Goal: Use online tool/utility: Utilize a website feature to perform a specific function

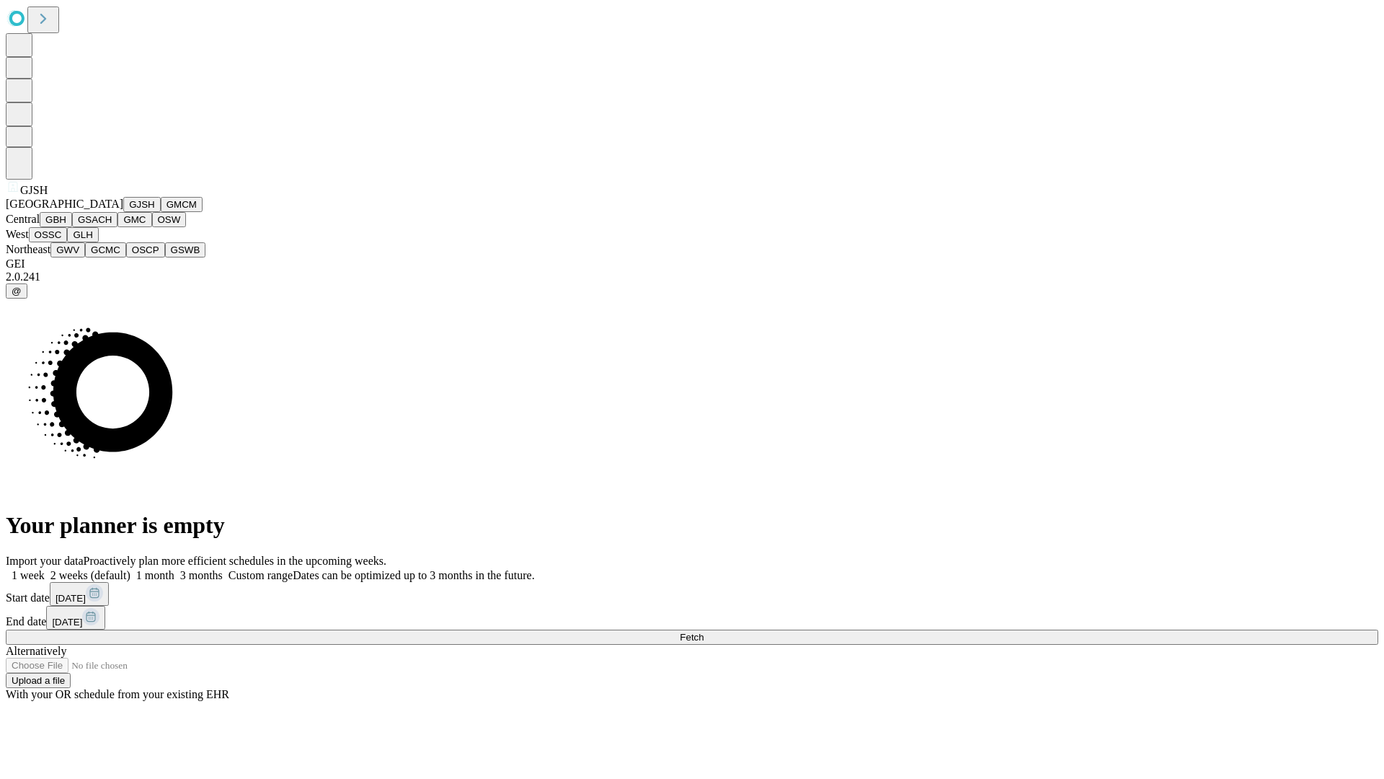
click at [123, 212] on button "GJSH" at bounding box center [141, 204] width 37 height 15
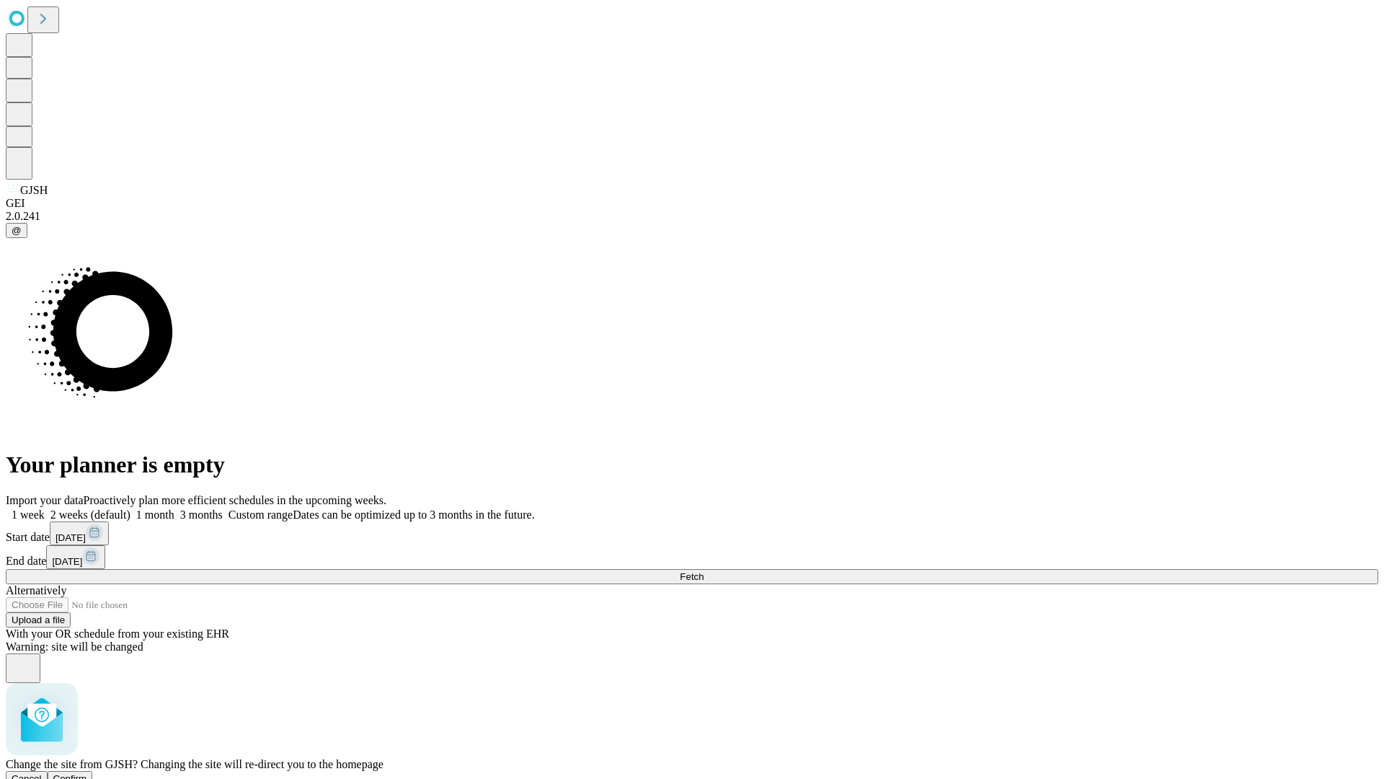
click at [87, 773] on span "Confirm" at bounding box center [70, 778] width 34 height 11
click at [130, 508] on label "2 weeks (default)" at bounding box center [88, 514] width 86 height 12
click at [704, 571] on span "Fetch" at bounding box center [692, 576] width 24 height 11
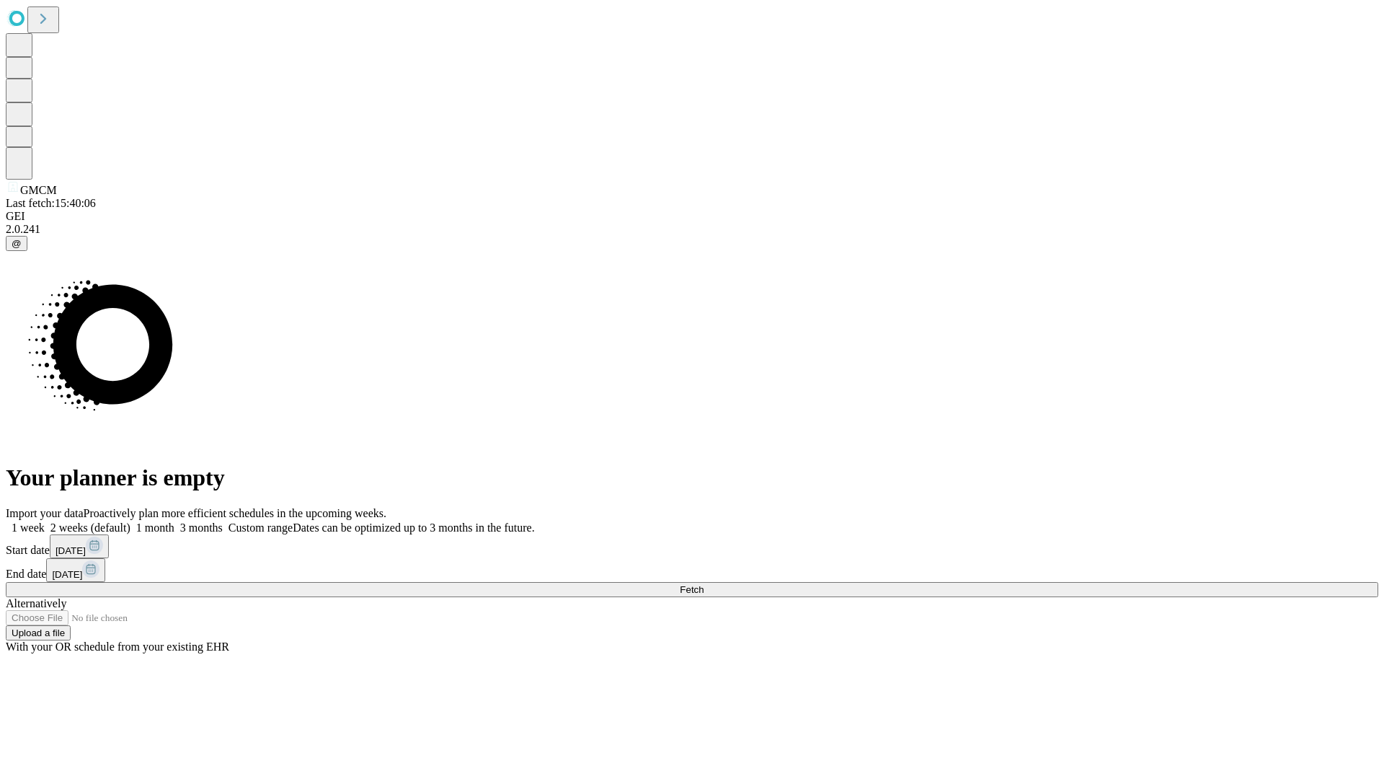
click at [130, 521] on label "2 weeks (default)" at bounding box center [88, 527] width 86 height 12
click at [704, 584] on span "Fetch" at bounding box center [692, 589] width 24 height 11
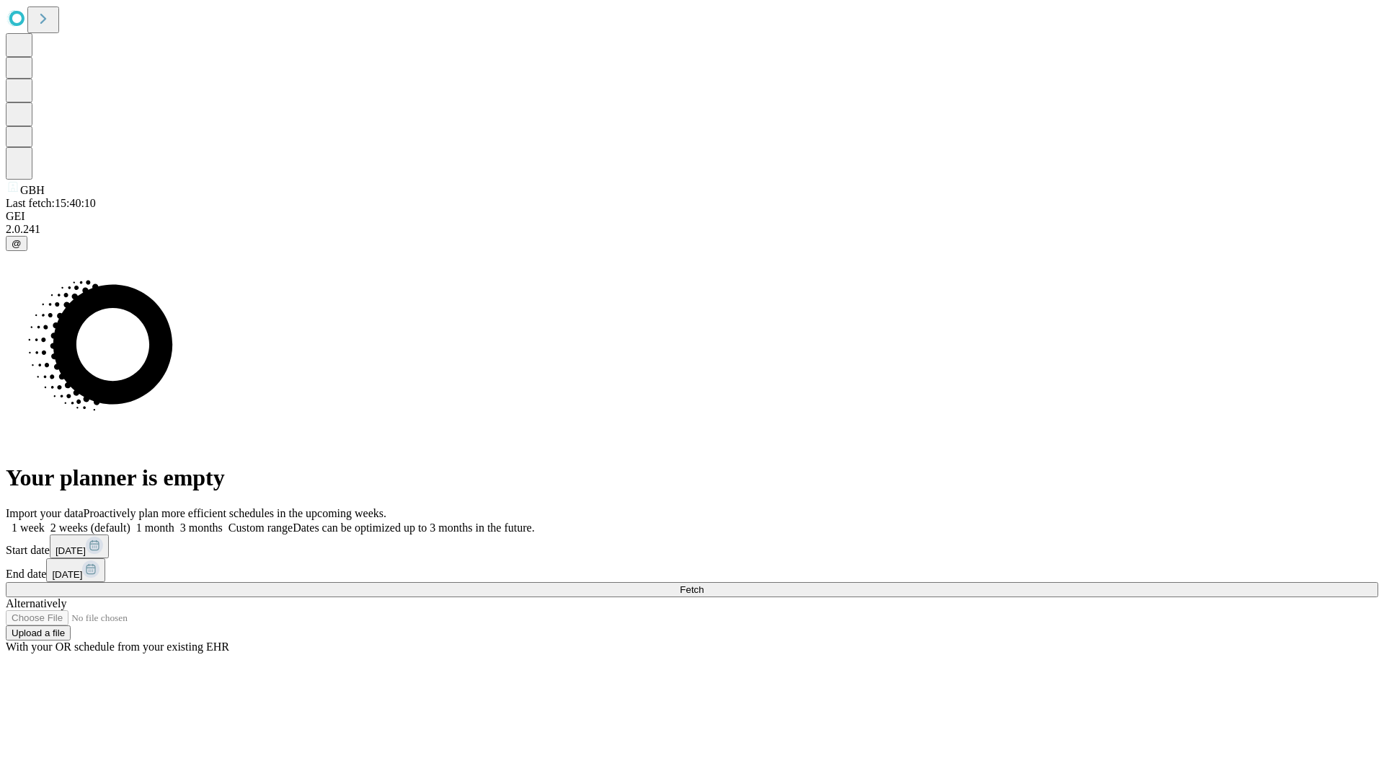
click at [130, 521] on label "2 weeks (default)" at bounding box center [88, 527] width 86 height 12
click at [704, 584] on span "Fetch" at bounding box center [692, 589] width 24 height 11
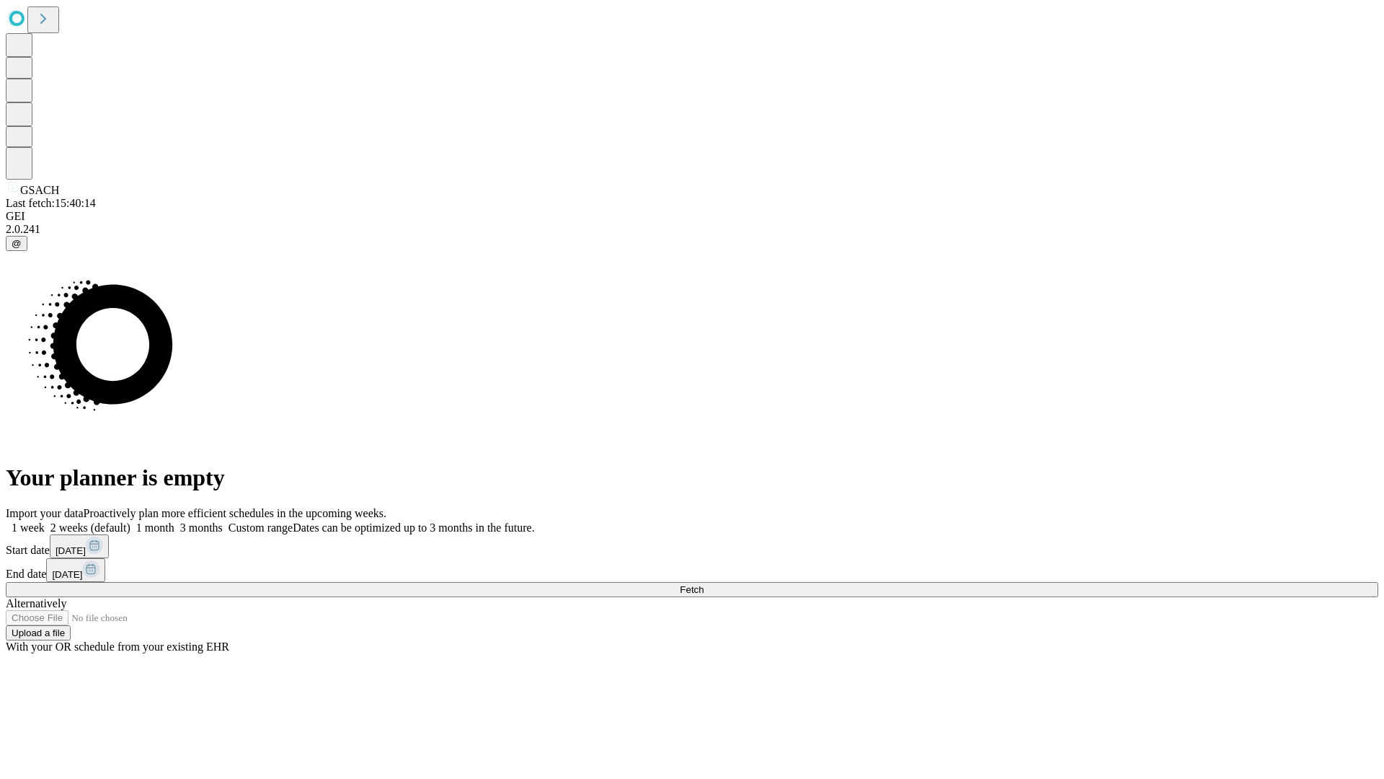
click at [704, 584] on span "Fetch" at bounding box center [692, 589] width 24 height 11
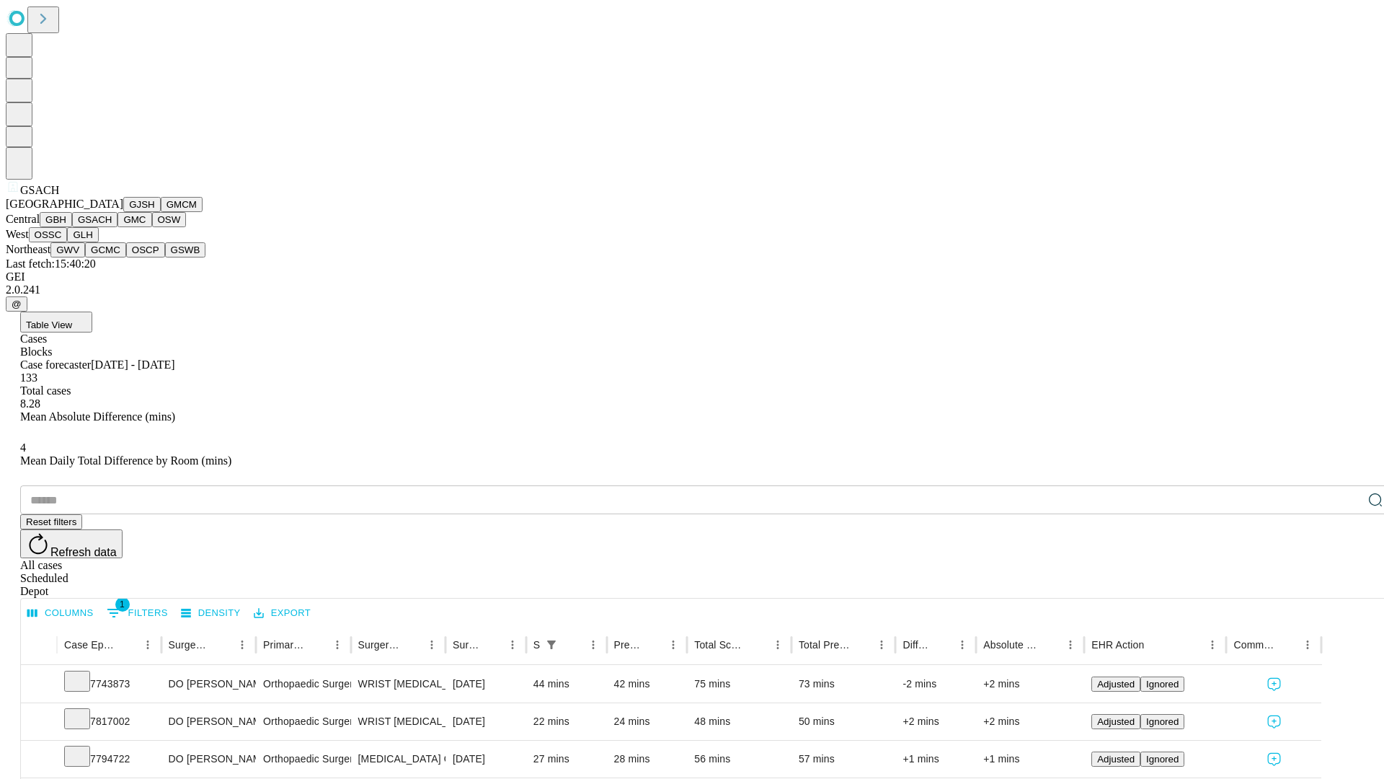
click at [118, 227] on button "GMC" at bounding box center [135, 219] width 34 height 15
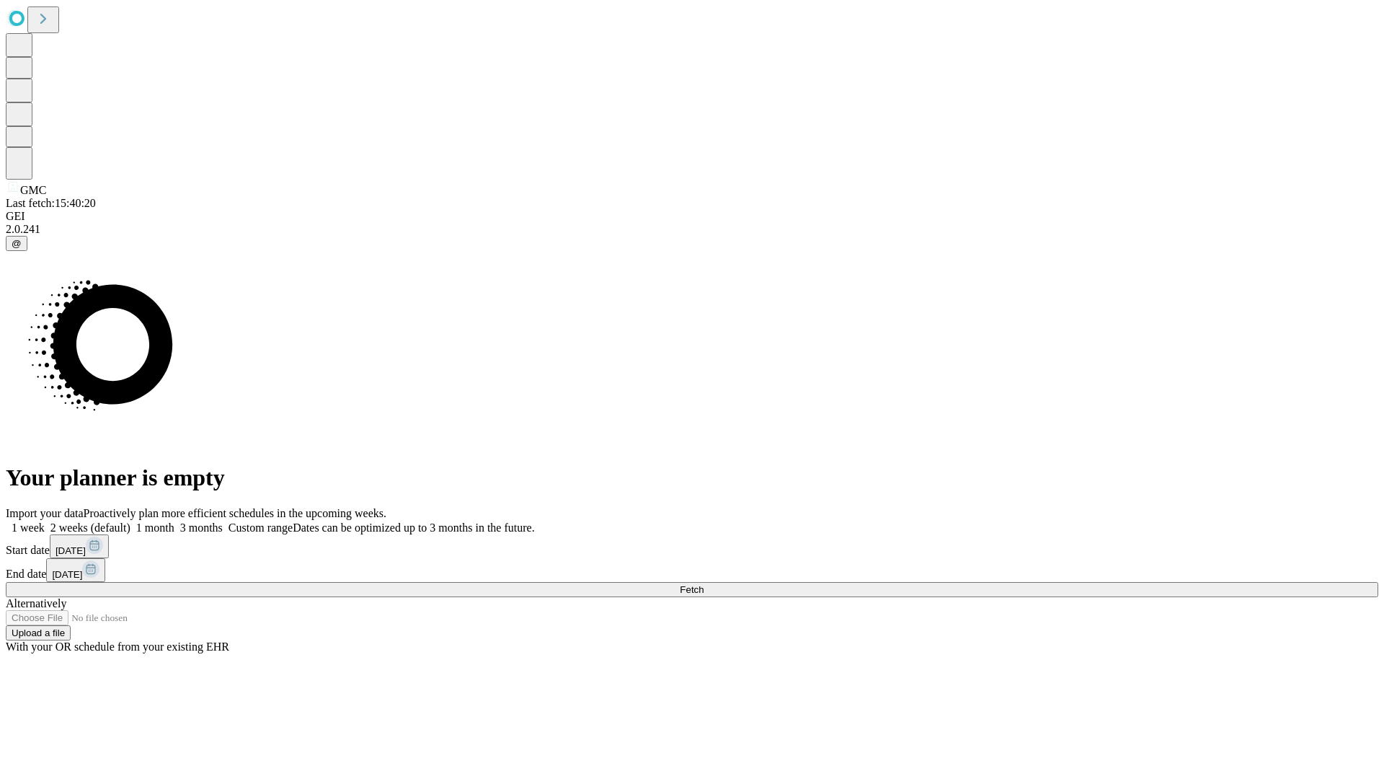
click at [130, 521] on label "2 weeks (default)" at bounding box center [88, 527] width 86 height 12
click at [704, 584] on span "Fetch" at bounding box center [692, 589] width 24 height 11
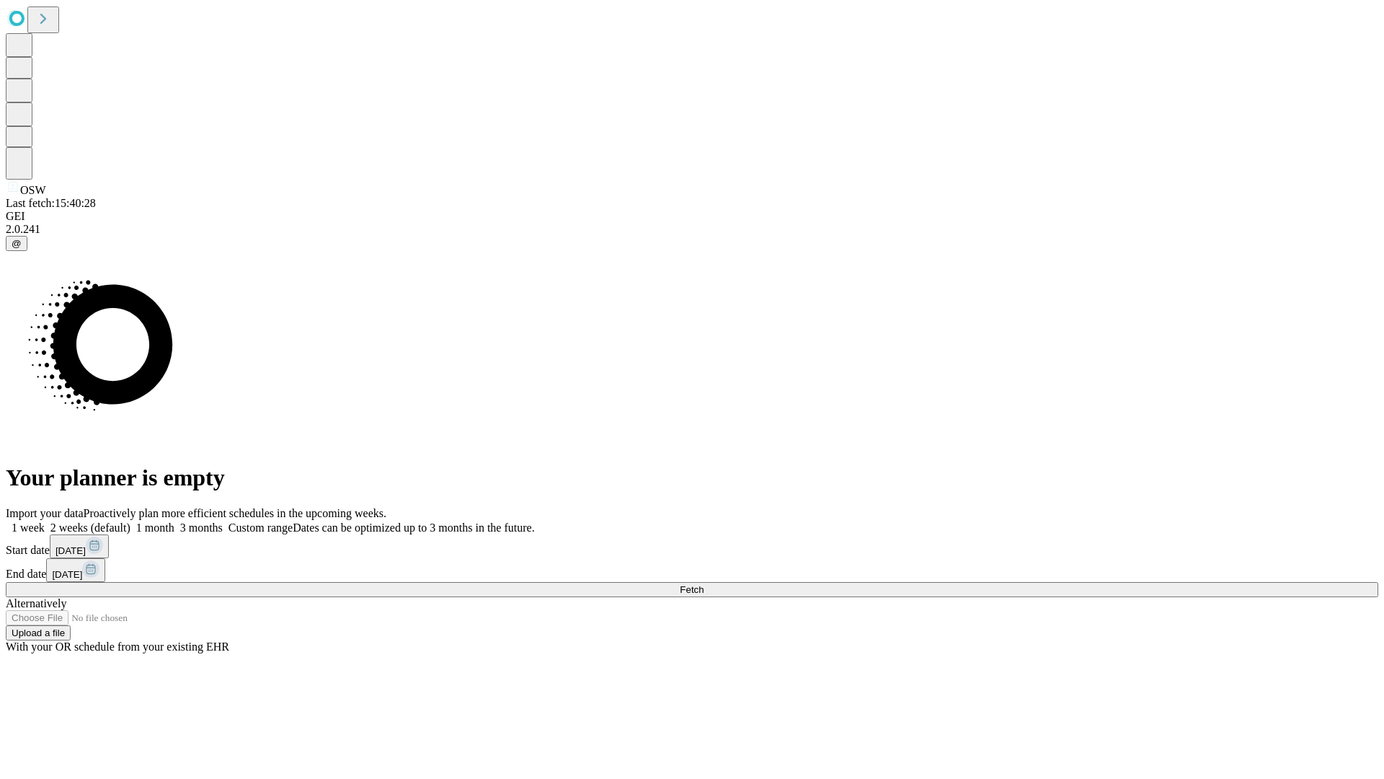
click at [130, 521] on label "2 weeks (default)" at bounding box center [88, 527] width 86 height 12
click at [704, 584] on span "Fetch" at bounding box center [692, 589] width 24 height 11
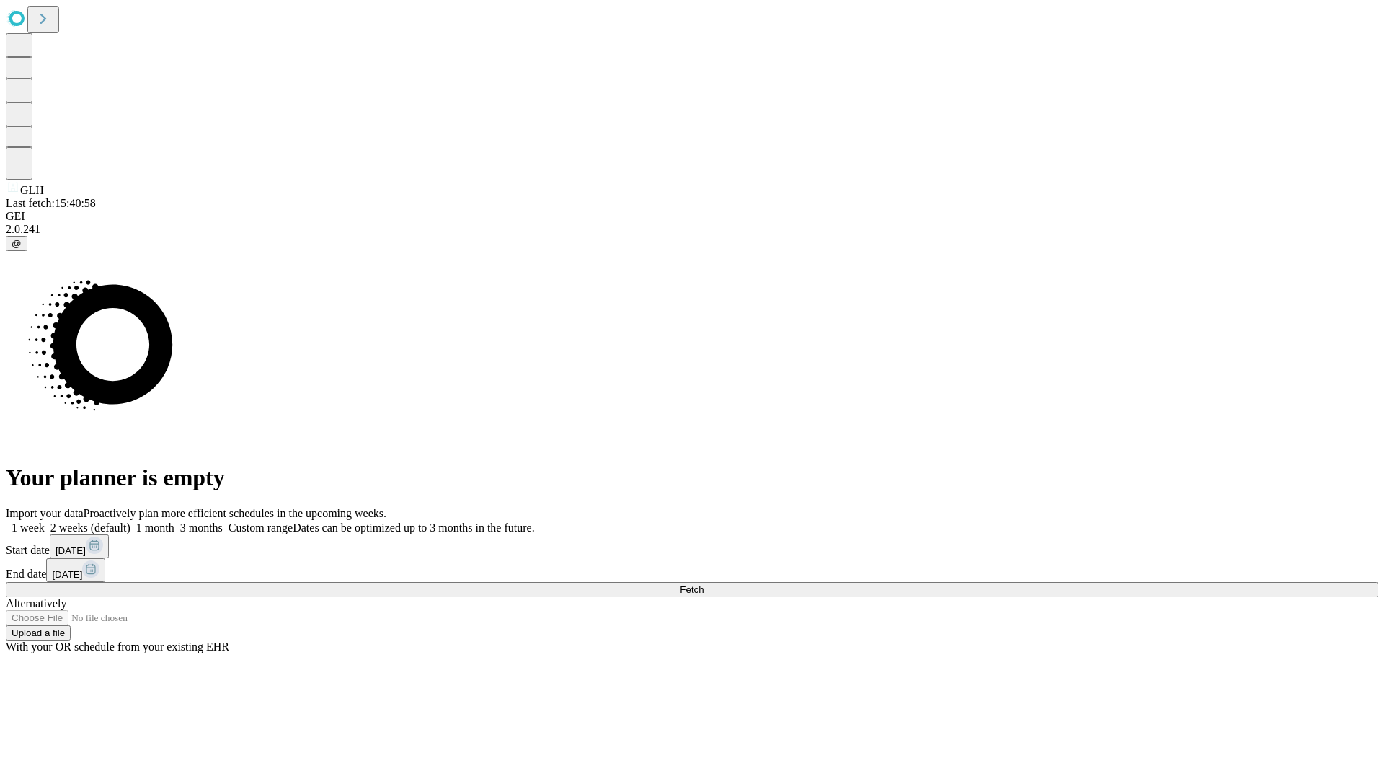
click at [130, 521] on label "2 weeks (default)" at bounding box center [88, 527] width 86 height 12
click at [704, 584] on span "Fetch" at bounding box center [692, 589] width 24 height 11
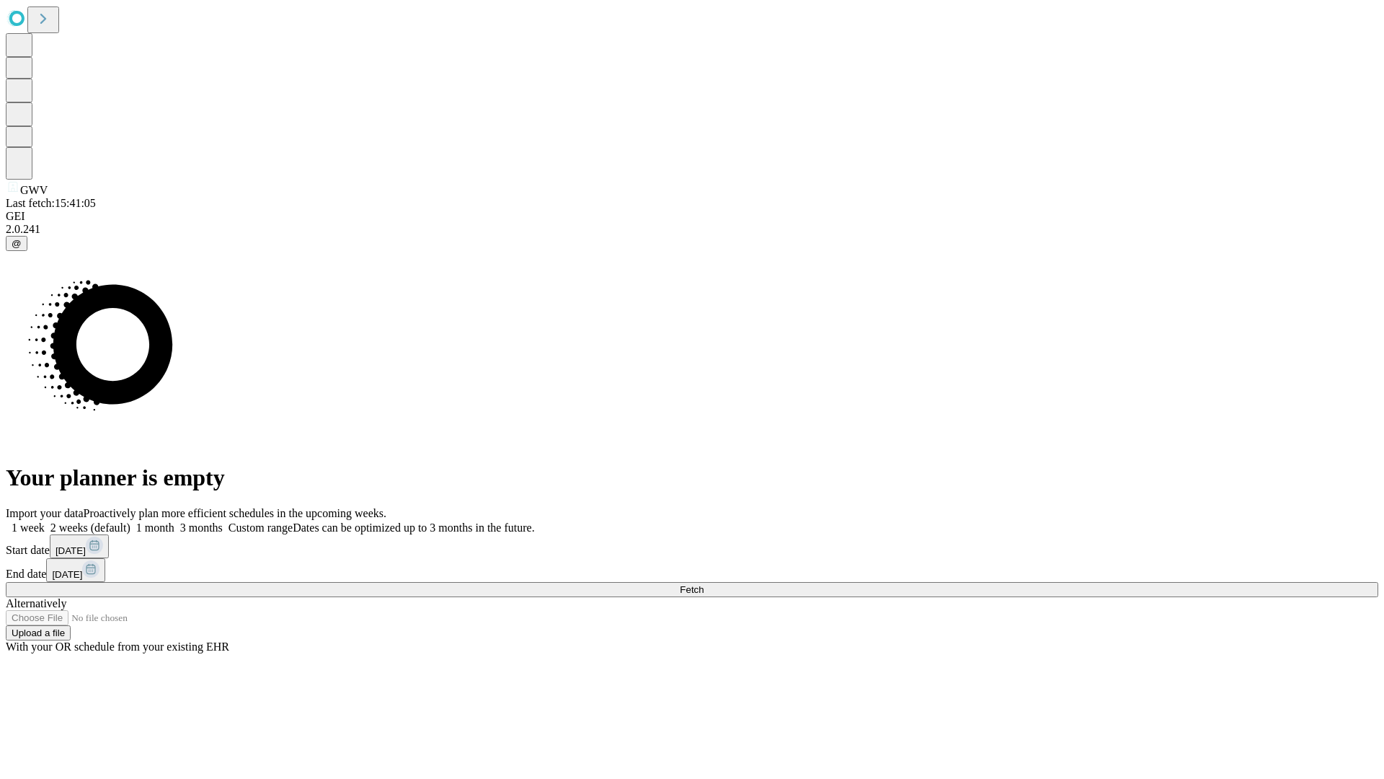
click at [130, 521] on label "2 weeks (default)" at bounding box center [88, 527] width 86 height 12
click at [704, 584] on span "Fetch" at bounding box center [692, 589] width 24 height 11
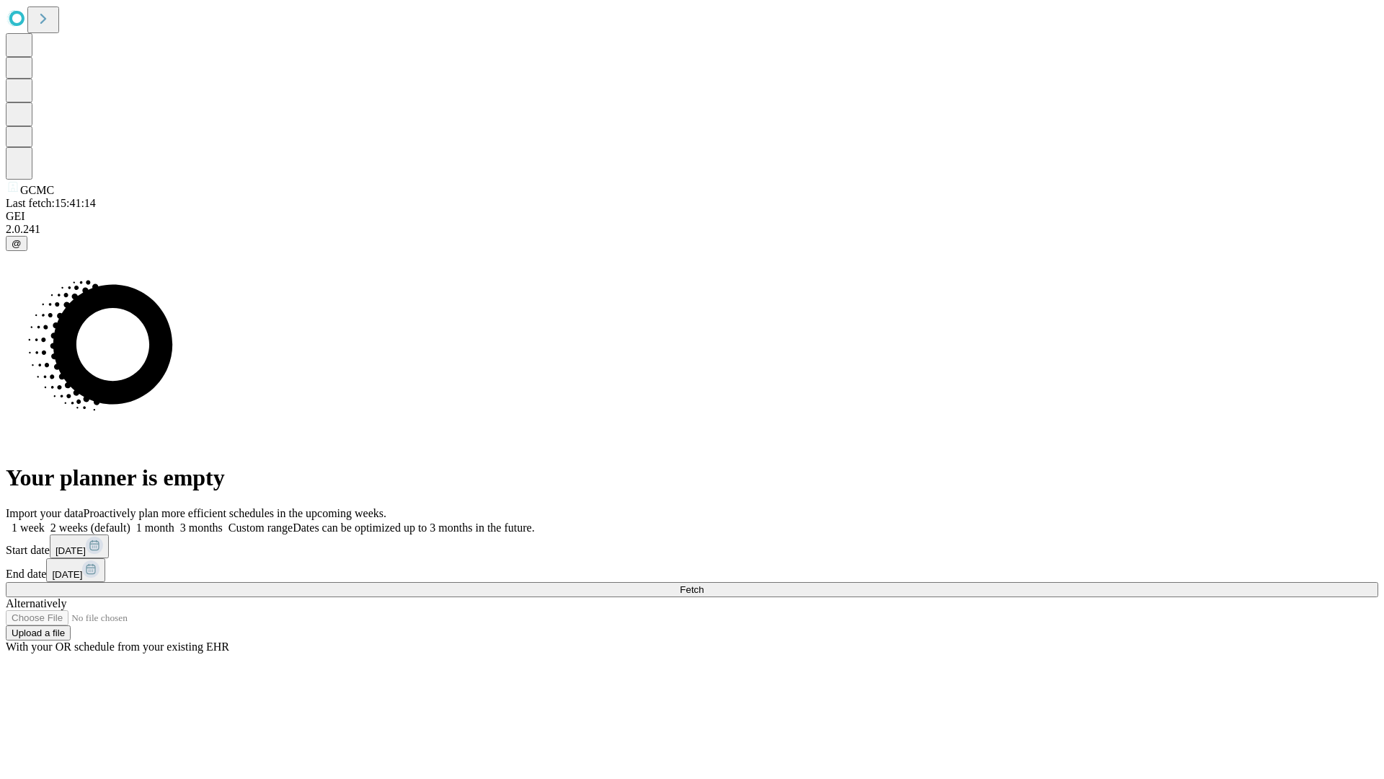
click at [130, 521] on label "2 weeks (default)" at bounding box center [88, 527] width 86 height 12
click at [704, 584] on span "Fetch" at bounding box center [692, 589] width 24 height 11
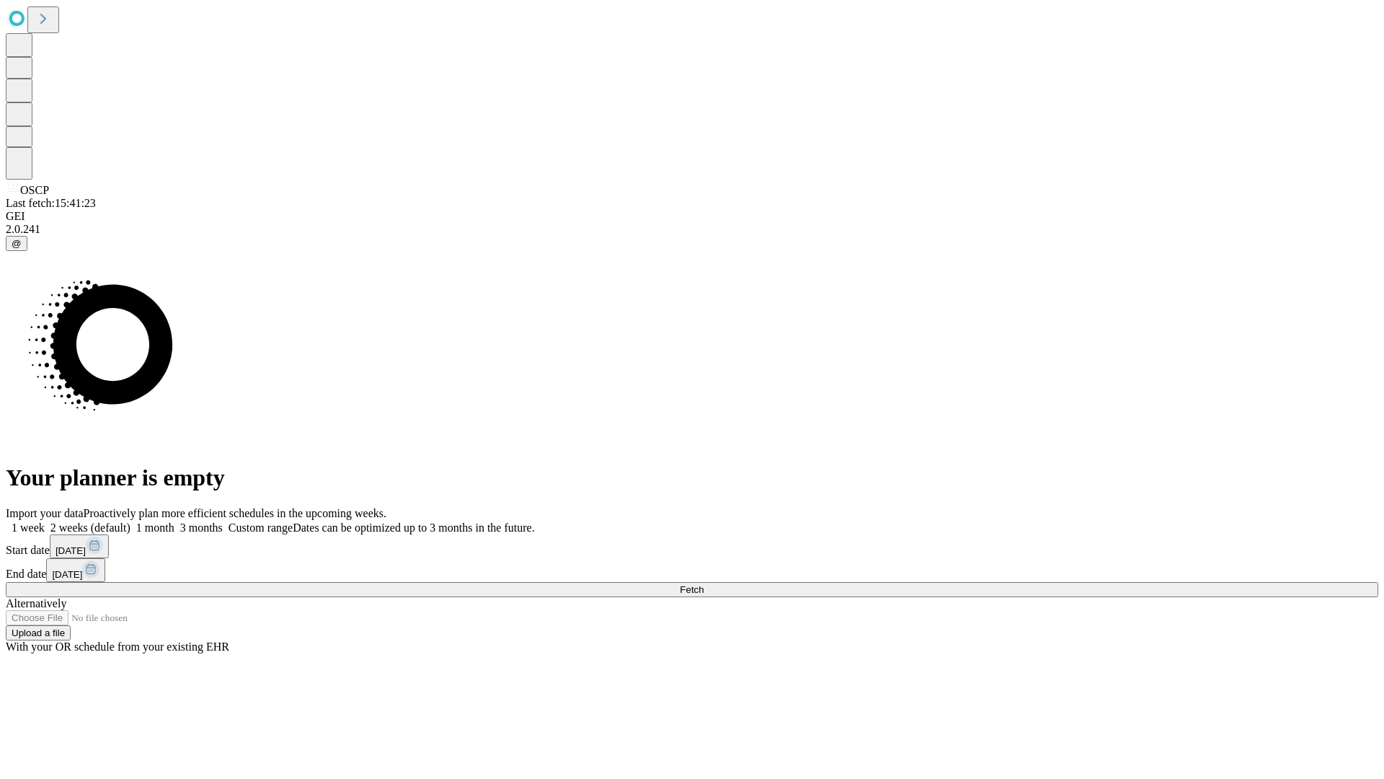
click at [130, 521] on label "2 weeks (default)" at bounding box center [88, 527] width 86 height 12
click at [704, 584] on span "Fetch" at bounding box center [692, 589] width 24 height 11
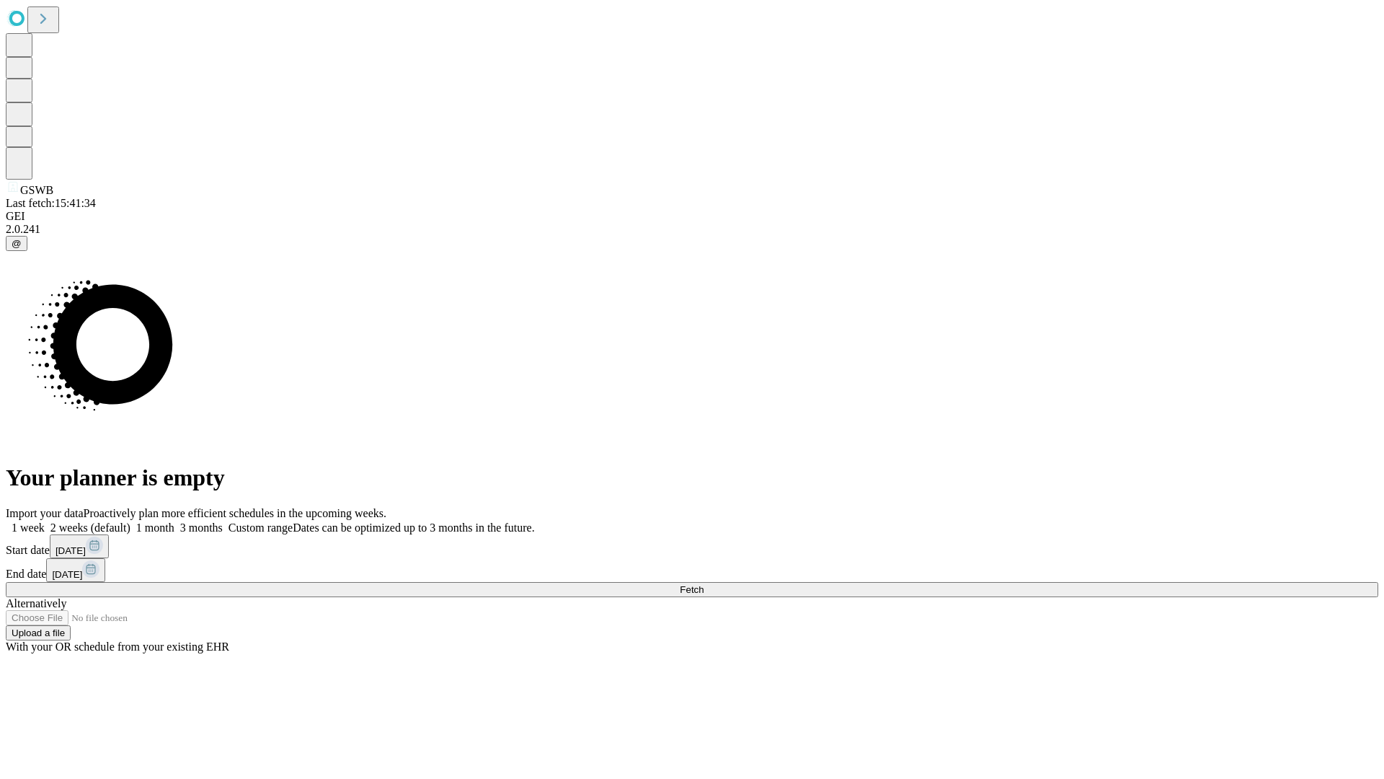
click at [130, 521] on label "2 weeks (default)" at bounding box center [88, 527] width 86 height 12
click at [704, 584] on span "Fetch" at bounding box center [692, 589] width 24 height 11
